Goal: Use online tool/utility

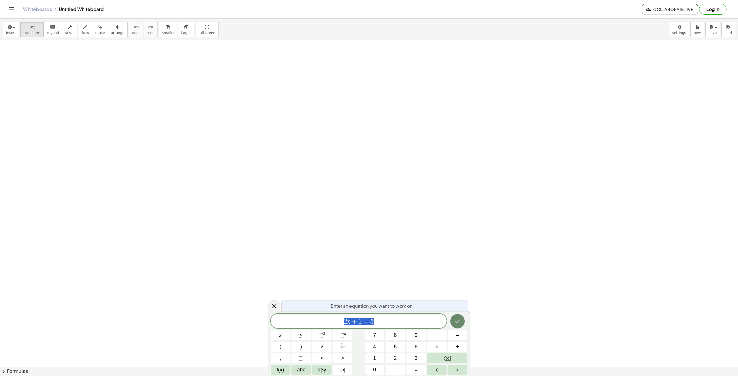
click at [455, 322] on icon "Done" at bounding box center [457, 321] width 7 height 7
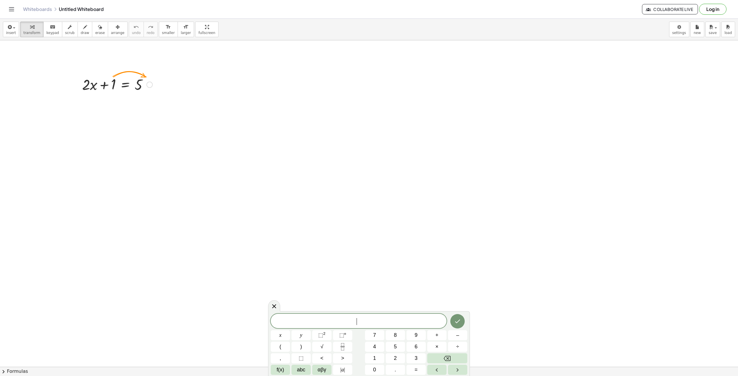
click at [133, 87] on div at bounding box center [117, 84] width 76 height 20
click at [114, 82] on div at bounding box center [117, 84] width 76 height 20
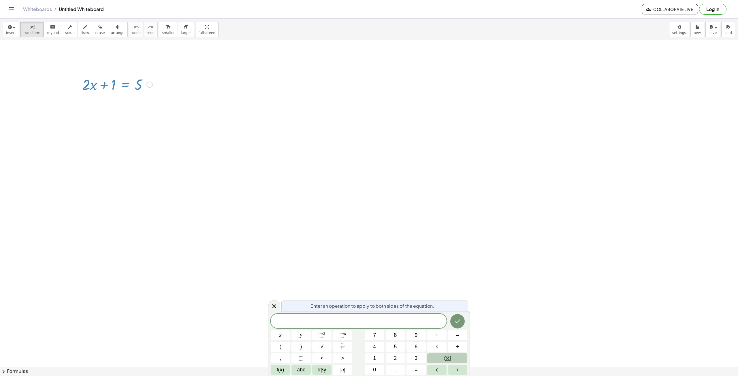
click at [449, 358] on icon "Backspace" at bounding box center [446, 358] width 7 height 7
drag, startPoint x: 201, startPoint y: 170, endPoint x: 62, endPoint y: 73, distance: 169.6
drag, startPoint x: 62, startPoint y: 73, endPoint x: 121, endPoint y: 103, distance: 65.7
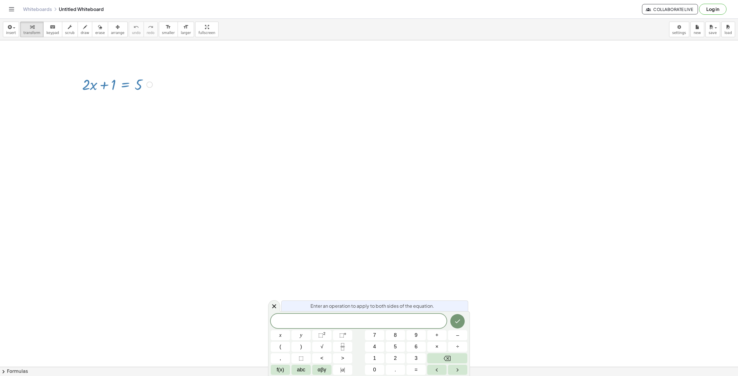
click at [104, 82] on div at bounding box center [117, 84] width 76 height 20
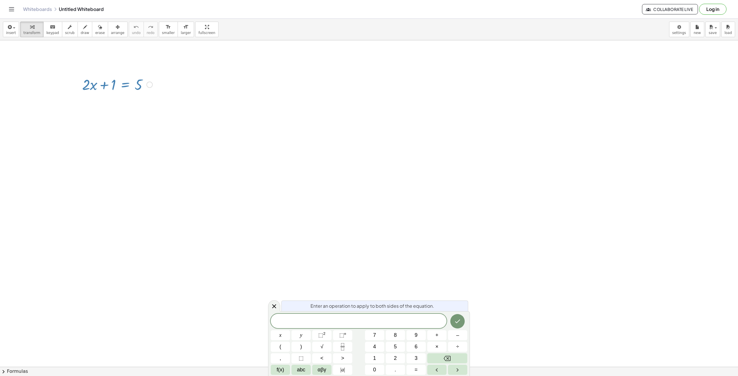
click at [97, 87] on div at bounding box center [117, 84] width 76 height 20
drag, startPoint x: 97, startPoint y: 87, endPoint x: 30, endPoint y: 29, distance: 88.4
click at [94, 87] on div at bounding box center [117, 84] width 76 height 20
click at [43, 28] on button "keyboard keypad" at bounding box center [52, 30] width 19 height 16
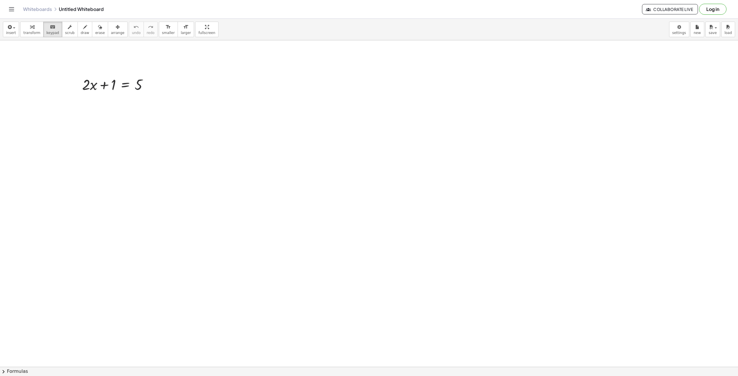
drag, startPoint x: 52, startPoint y: 69, endPoint x: 134, endPoint y: 92, distance: 84.8
click at [98, 85] on div at bounding box center [106, 85] width 18 height 16
